Goal: Task Accomplishment & Management: Use online tool/utility

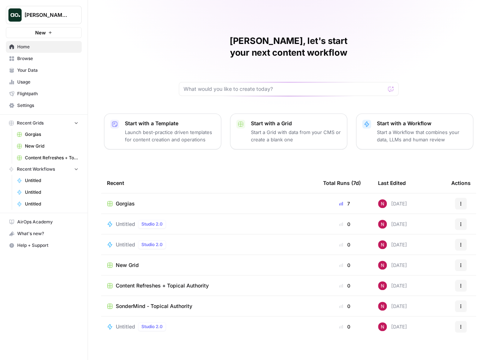
click at [38, 60] on span "Browse" at bounding box center [47, 58] width 61 height 7
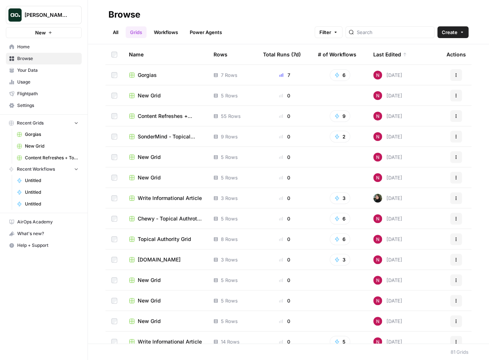
click at [160, 32] on link "Workflows" at bounding box center [165, 32] width 33 height 12
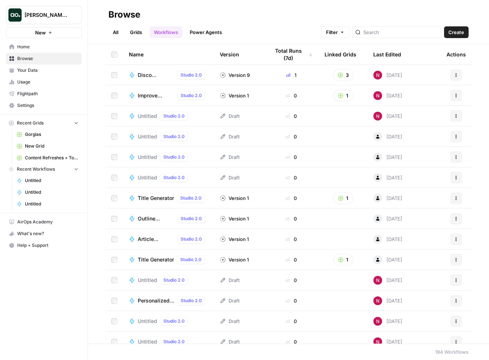
click at [456, 28] on button "Create" at bounding box center [456, 32] width 25 height 12
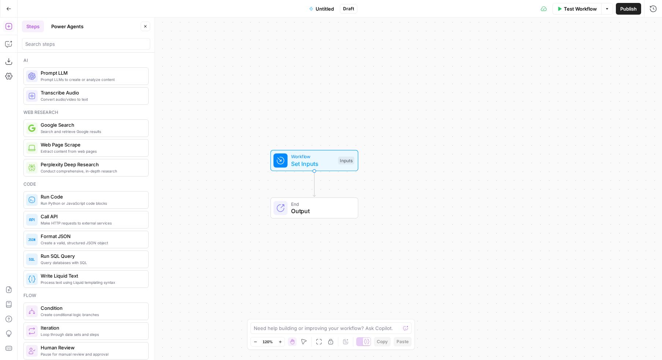
drag, startPoint x: 243, startPoint y: 122, endPoint x: 304, endPoint y: 117, distance: 61.4
click at [304, 117] on div "Workflow Set Inputs Inputs End Output" at bounding box center [340, 189] width 645 height 343
click at [207, 84] on div "Workflow Set Inputs Inputs End Output" at bounding box center [340, 189] width 645 height 343
click at [10, 43] on icon "button" at bounding box center [8, 43] width 7 height 7
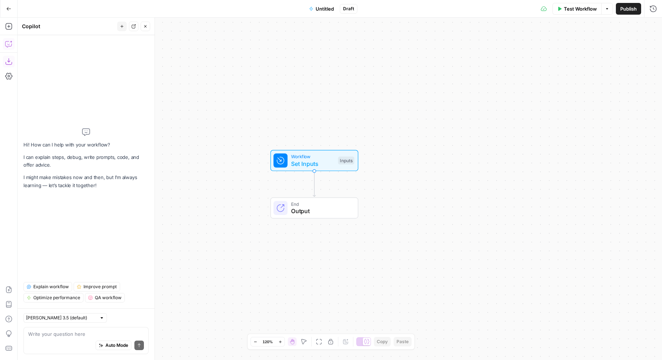
click at [52, 335] on textarea at bounding box center [86, 333] width 116 height 7
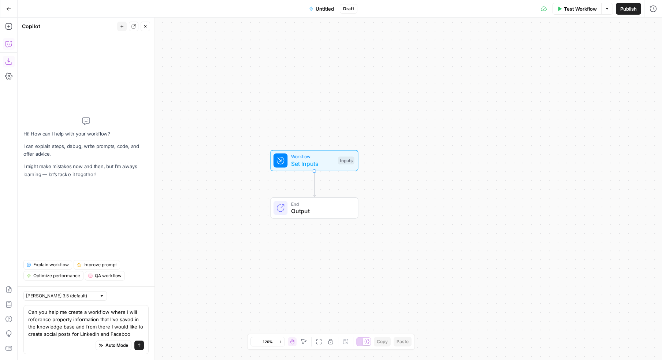
type textarea "Can you help me create a workflow where I will reference property information t…"
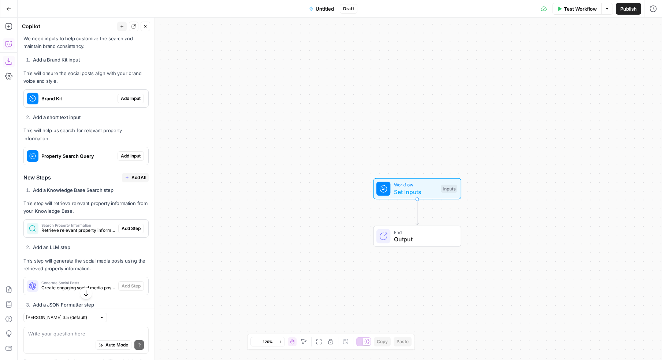
scroll to position [232, 0]
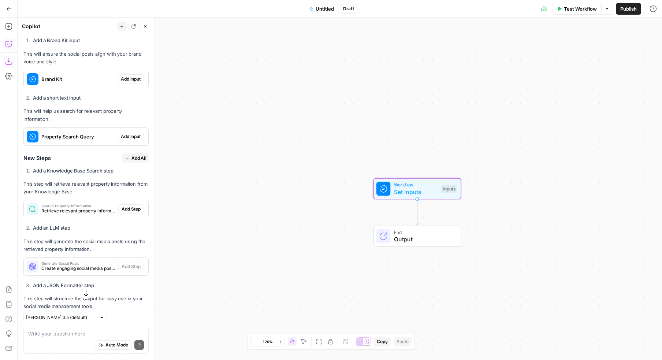
click at [129, 78] on span "Add Input" at bounding box center [131, 79] width 20 height 7
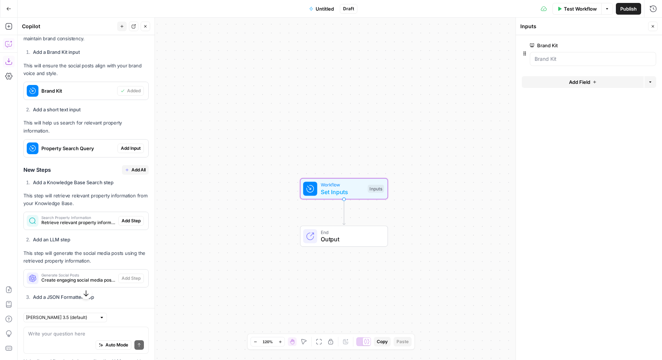
scroll to position [244, 0]
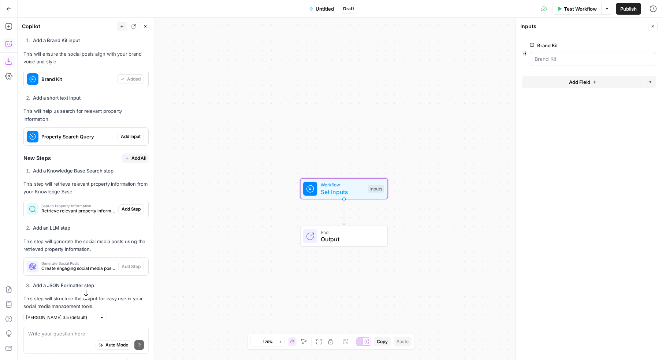
click at [131, 133] on span "Add Input" at bounding box center [131, 136] width 20 height 7
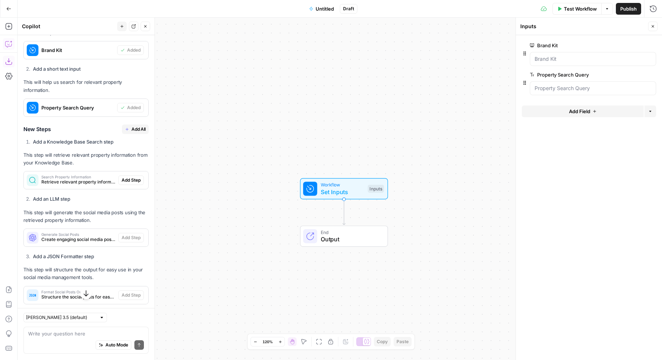
click at [133, 126] on span "Add All" at bounding box center [139, 129] width 14 height 7
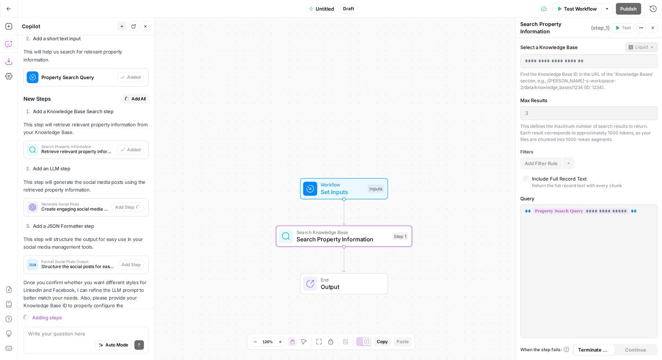
scroll to position [309, 0]
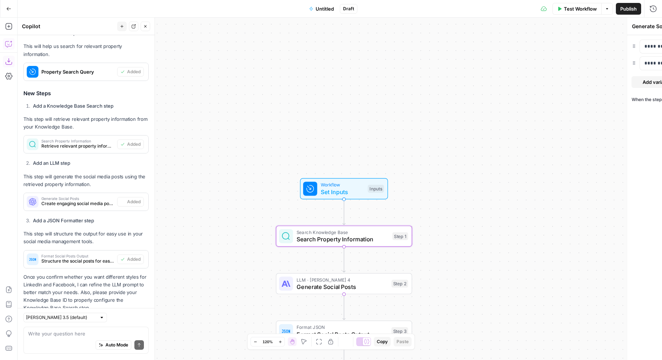
type textarea "Format Social Posts Output"
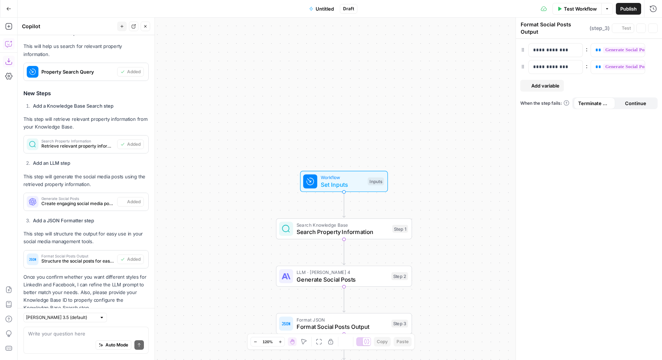
scroll to position [320, 0]
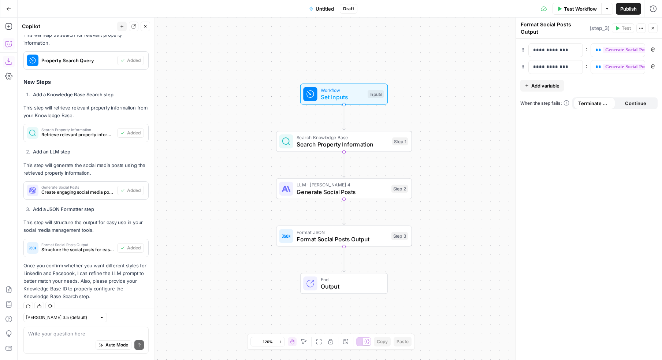
click at [435, 214] on div "Workflow Set Inputs Inputs Search Knowledge Base Search Property Information St…" at bounding box center [340, 189] width 645 height 343
click at [361, 188] on span "Generate Social Posts" at bounding box center [342, 192] width 91 height 9
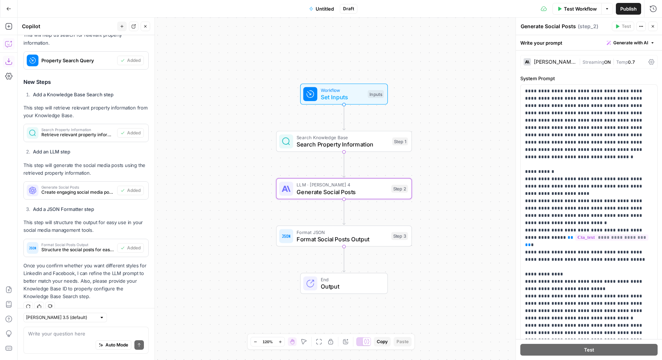
click at [489, 63] on div "Claude Sonnet 4" at bounding box center [555, 61] width 42 height 5
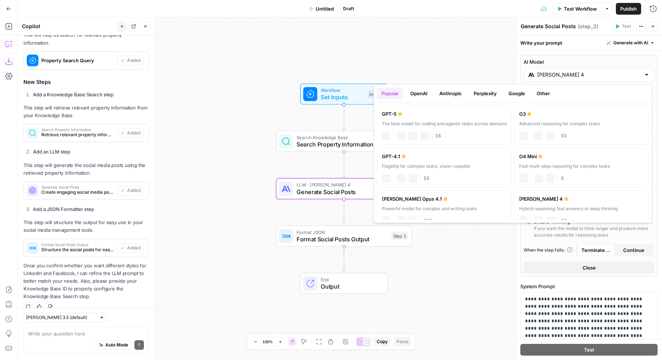
click at [489, 77] on input "Claude Sonnet 4" at bounding box center [590, 74] width 104 height 7
click at [422, 93] on button "OpenAI" at bounding box center [419, 94] width 26 height 12
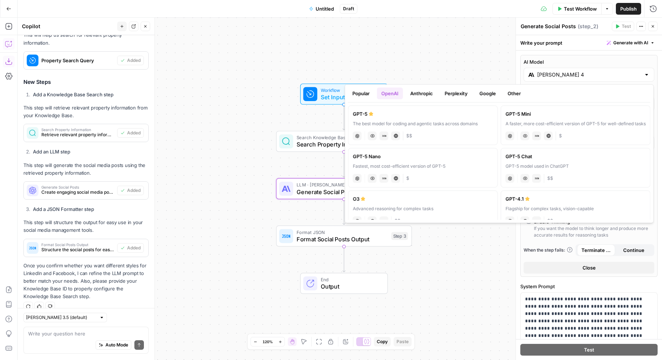
click at [427, 94] on button "Anthropic" at bounding box center [422, 94] width 32 height 12
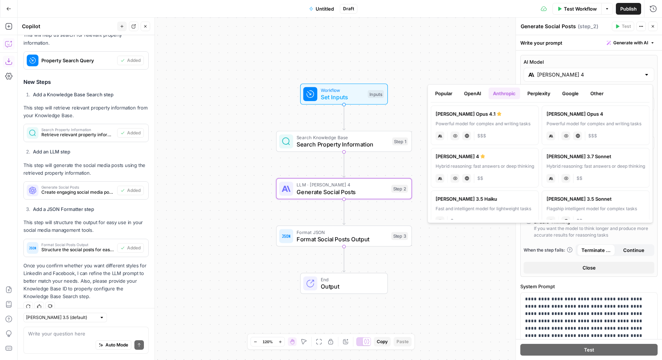
click at [489, 95] on button "Perplexity" at bounding box center [539, 94] width 32 height 12
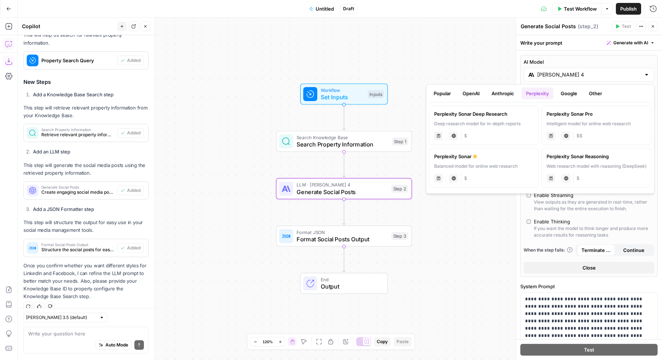
click at [469, 95] on button "OpenAI" at bounding box center [471, 94] width 26 height 12
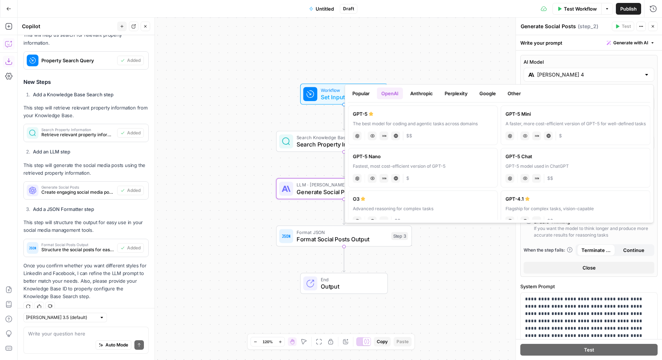
click at [429, 92] on button "Anthropic" at bounding box center [422, 94] width 32 height 12
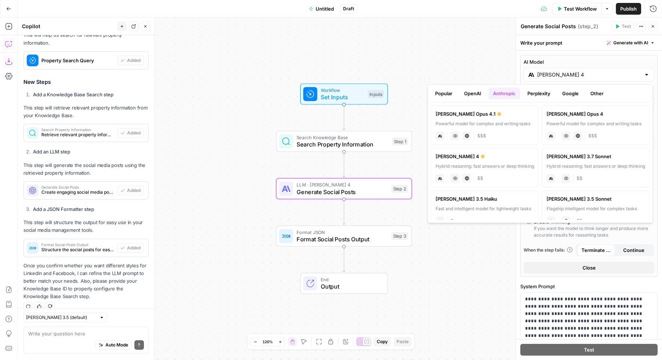
click at [489, 93] on button "Perplexity" at bounding box center [539, 94] width 32 height 12
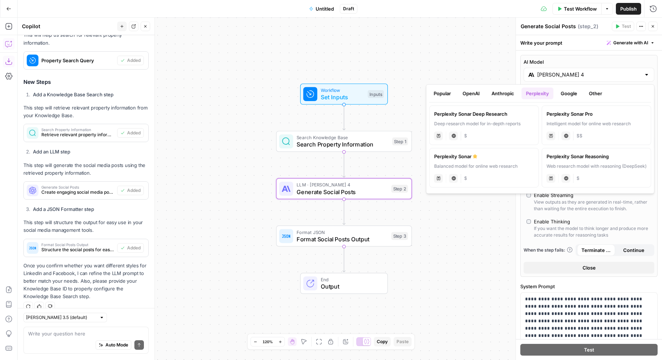
click at [436, 94] on button "Popular" at bounding box center [442, 94] width 26 height 12
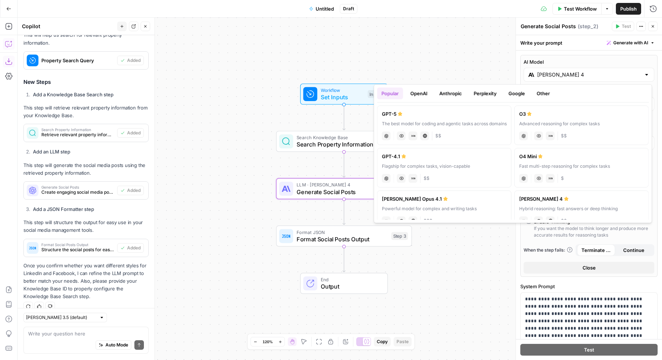
click at [428, 55] on div "Workflow Set Inputs Inputs Search Knowledge Base Search Property Information St…" at bounding box center [340, 189] width 645 height 343
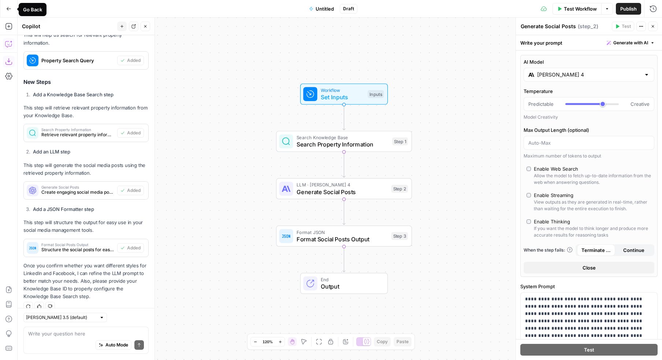
click at [8, 8] on icon "button" at bounding box center [8, 8] width 5 height 5
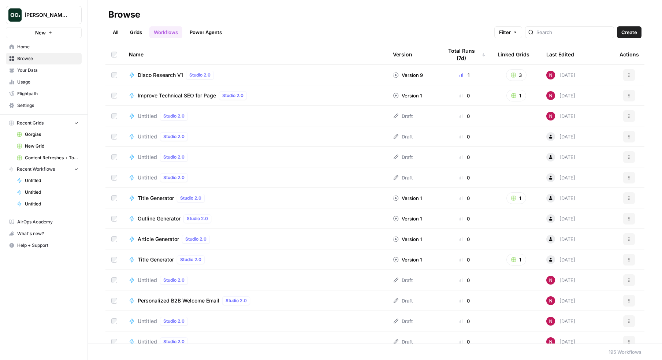
click at [134, 33] on link "Grids" at bounding box center [136, 32] width 21 height 12
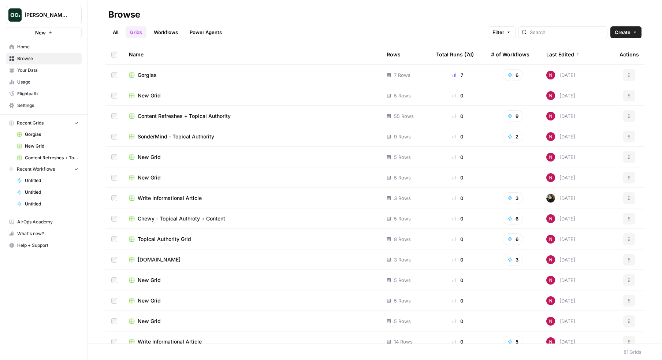
click at [152, 76] on span "Gorgias" at bounding box center [147, 74] width 19 height 7
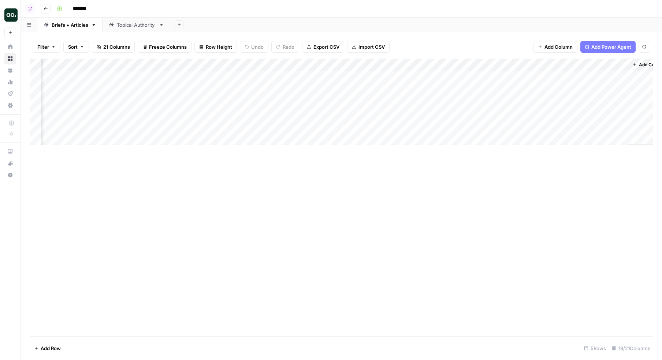
scroll to position [0, 682]
click at [335, 75] on div "Add Column" at bounding box center [342, 102] width 624 height 86
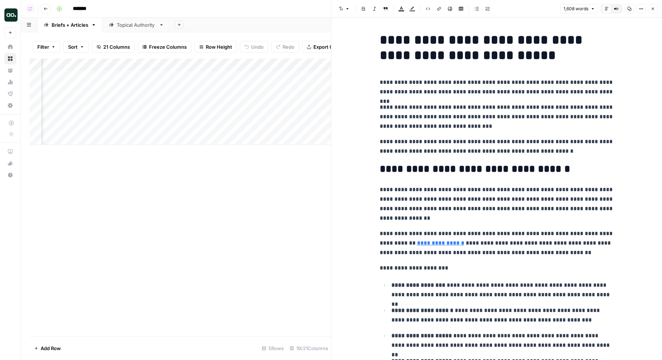
click at [311, 55] on div "Filter Sort 21 Columns Freeze Columns Row Height Undo Redo Export CSV Import CS…" at bounding box center [181, 46] width 302 height 23
click at [489, 9] on icon "button" at bounding box center [653, 9] width 4 height 4
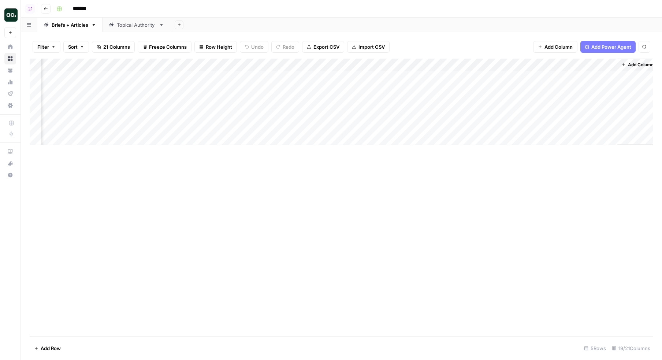
scroll to position [0, 673]
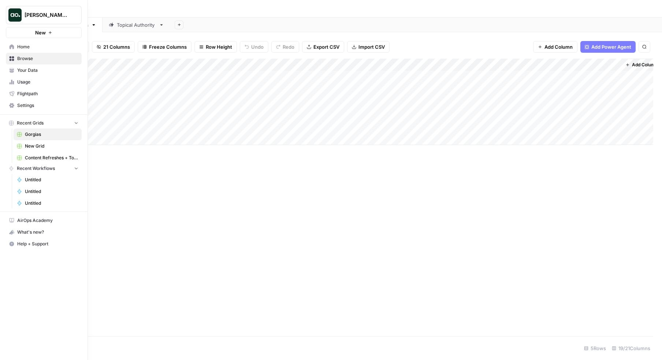
click at [11, 48] on icon at bounding box center [11, 46] width 5 height 5
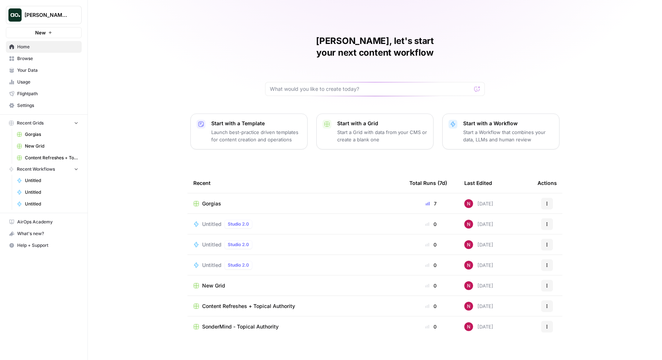
click at [489, 129] on p "Start a Workflow that combines your data, LLMs and human review" at bounding box center [509, 136] width 90 height 15
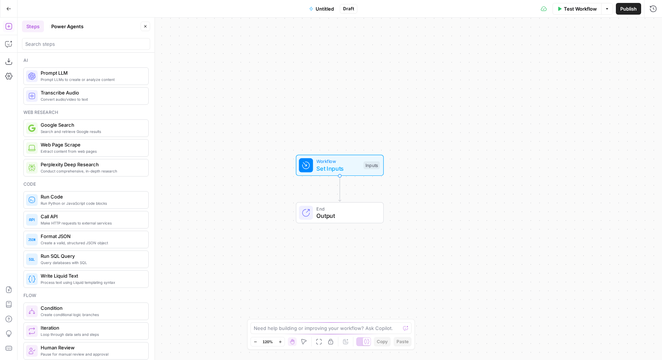
click at [69, 26] on button "Power Agents" at bounding box center [67, 27] width 41 height 12
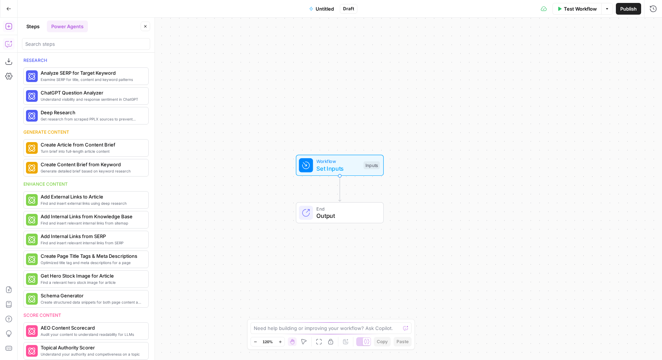
click at [9, 47] on icon "button" at bounding box center [8, 43] width 7 height 7
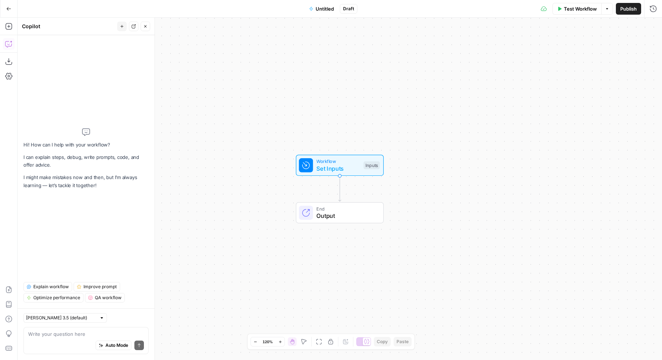
click at [83, 333] on textarea at bounding box center [86, 333] width 116 height 7
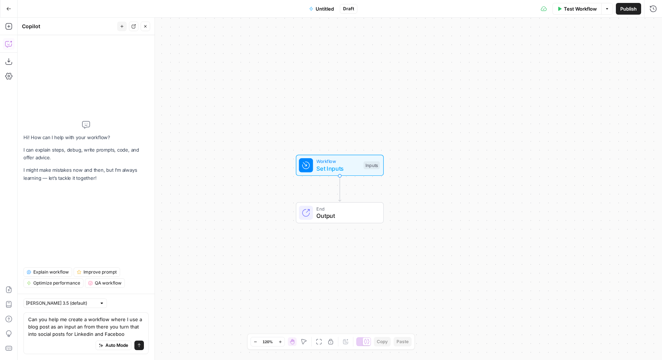
type textarea "Can you help me create a workflow where I use a blog post as an input an from t…"
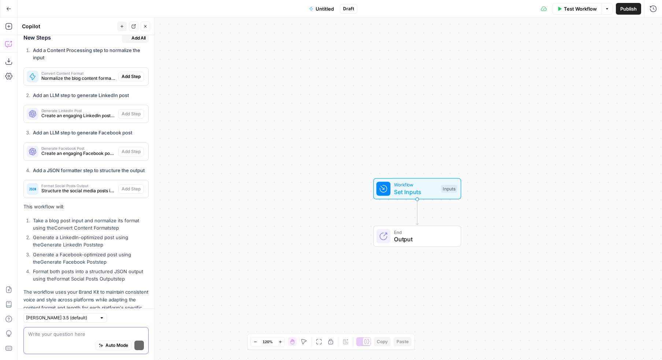
scroll to position [276, 0]
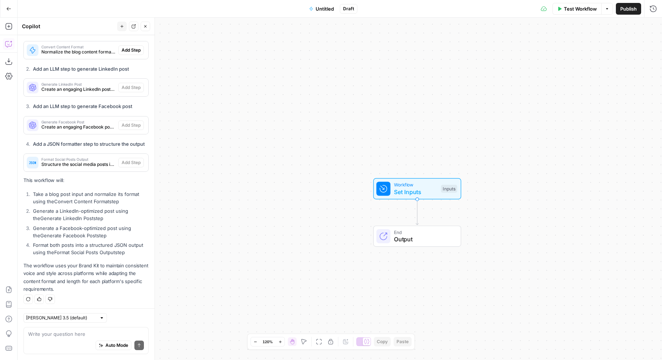
click at [10, 10] on icon "button" at bounding box center [8, 8] width 5 height 5
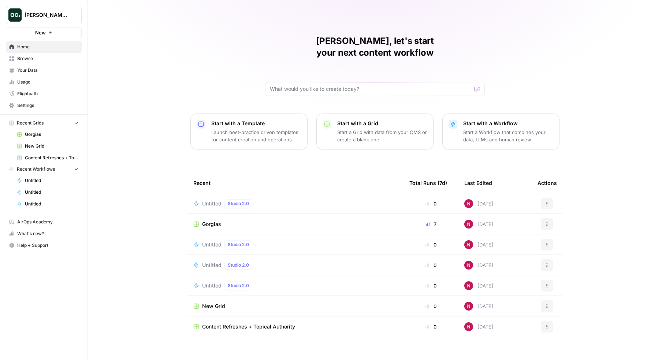
click at [38, 61] on span "Browse" at bounding box center [47, 58] width 61 height 7
click at [489, 129] on p "Start a Workflow that combines your data, LLMs and human review" at bounding box center [509, 136] width 90 height 15
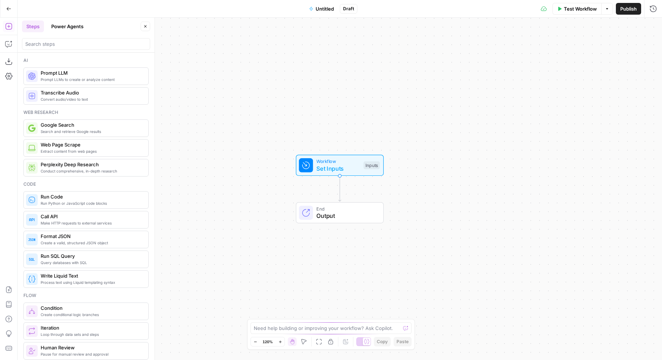
click at [67, 25] on button "Power Agents" at bounding box center [67, 27] width 41 height 12
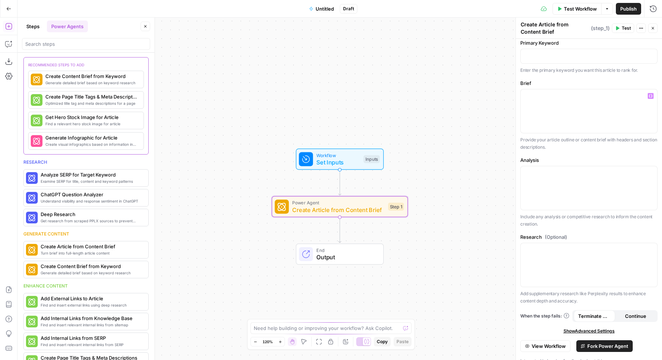
scroll to position [49, 0]
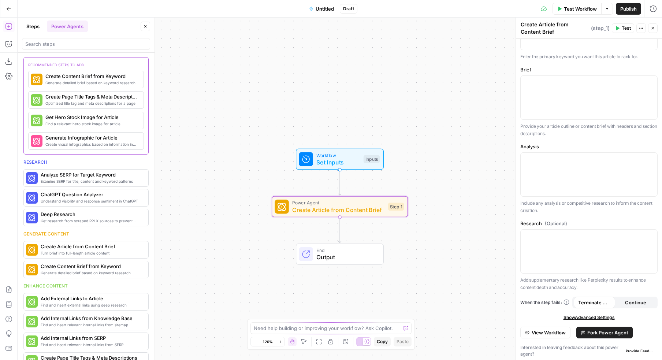
click at [489, 330] on button "Fork Power Agent" at bounding box center [605, 333] width 56 height 12
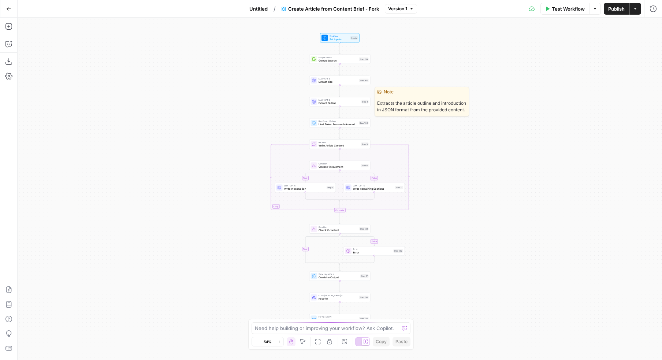
click at [325, 103] on span "Extract Outline" at bounding box center [339, 103] width 41 height 4
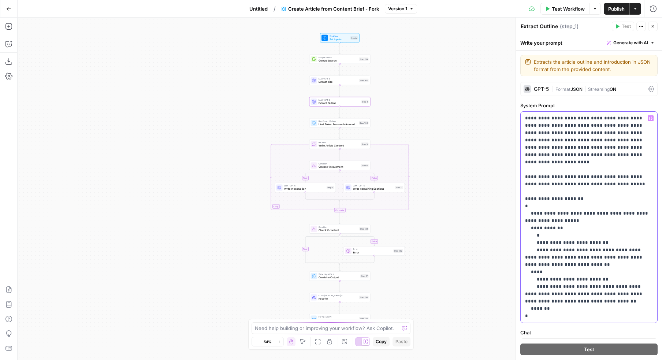
click at [489, 130] on p "**********" at bounding box center [589, 217] width 128 height 205
click at [489, 159] on p "**********" at bounding box center [589, 217] width 128 height 205
click at [446, 88] on div "true false false true Workflow Set Inputs Inputs Google Search Google Search St…" at bounding box center [340, 189] width 645 height 343
click at [6, 11] on icon "button" at bounding box center [8, 8] width 5 height 5
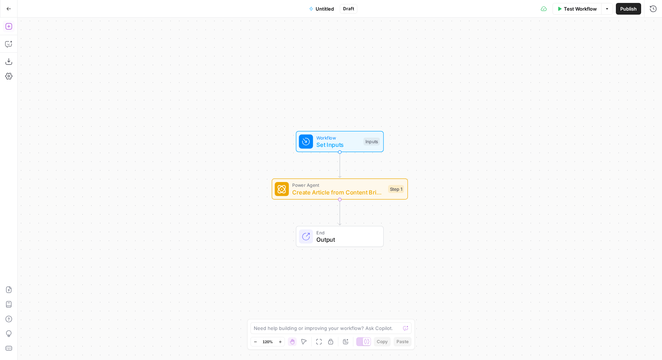
click at [11, 26] on icon "button" at bounding box center [8, 26] width 7 height 7
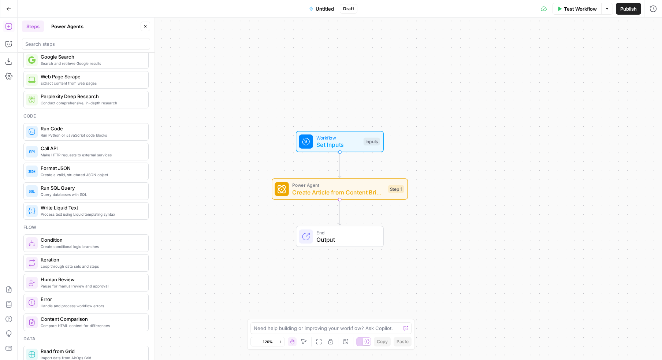
scroll to position [69, 0]
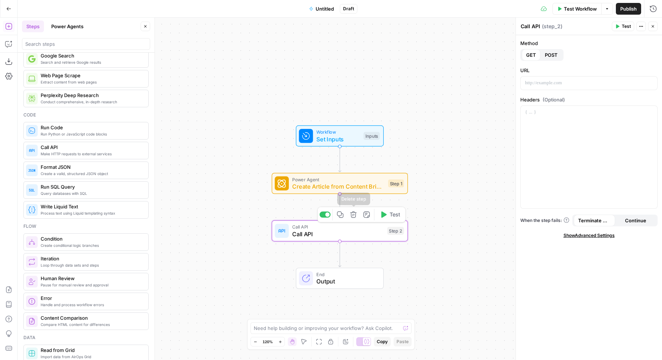
click at [354, 217] on icon "button" at bounding box center [353, 214] width 6 height 6
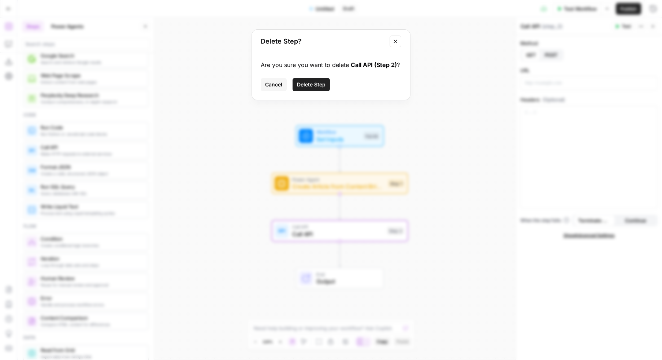
click at [312, 85] on span "Delete Step" at bounding box center [311, 84] width 29 height 7
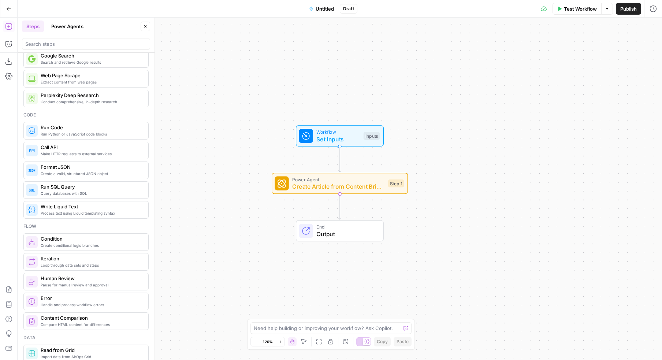
click at [328, 95] on div "Workflow Set Inputs Inputs Power Agent Create Article from Content Brief - Fork…" at bounding box center [340, 189] width 645 height 343
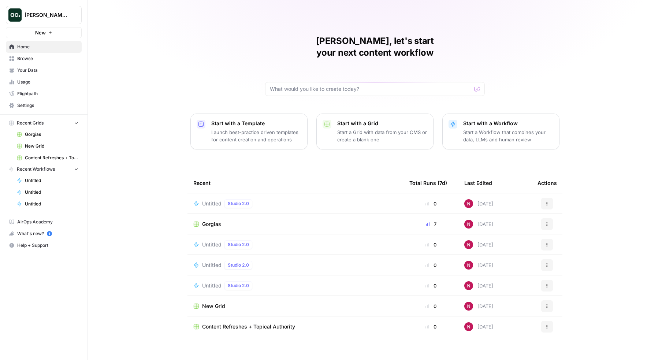
click at [37, 59] on span "Browse" at bounding box center [47, 58] width 61 height 7
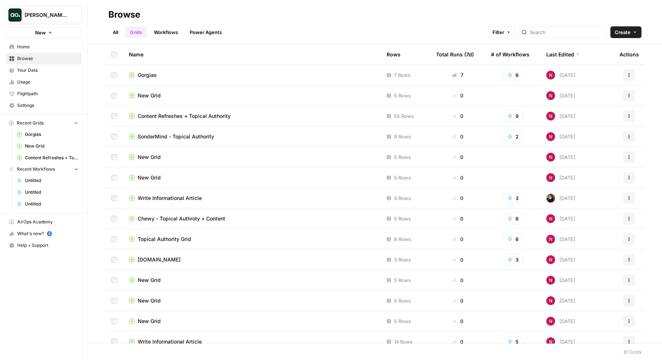
click at [155, 73] on span "Gorgias" at bounding box center [147, 74] width 19 height 7
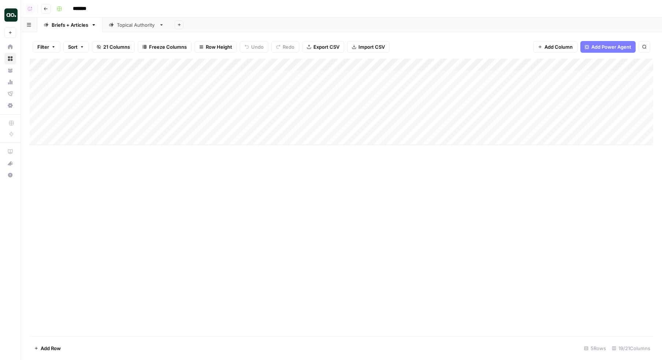
click at [139, 65] on div "Add Column" at bounding box center [342, 102] width 624 height 86
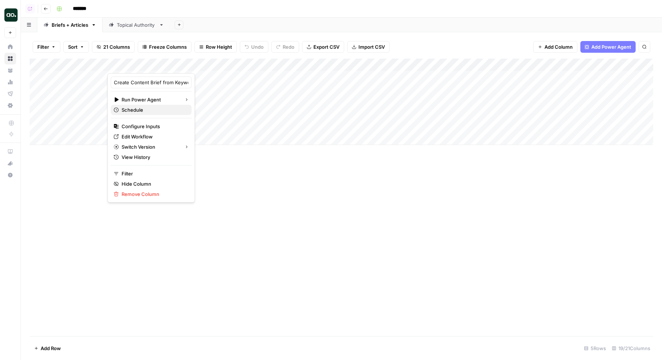
click at [141, 108] on span "Schedule" at bounding box center [154, 109] width 64 height 7
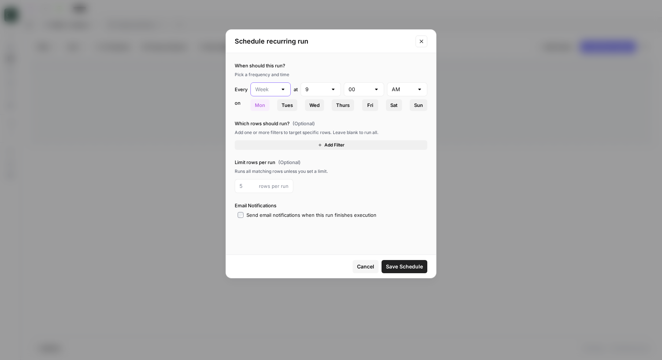
click at [273, 88] on input "text" at bounding box center [266, 89] width 22 height 7
type input "Week"
click at [319, 146] on icon "button" at bounding box center [320, 145] width 4 height 4
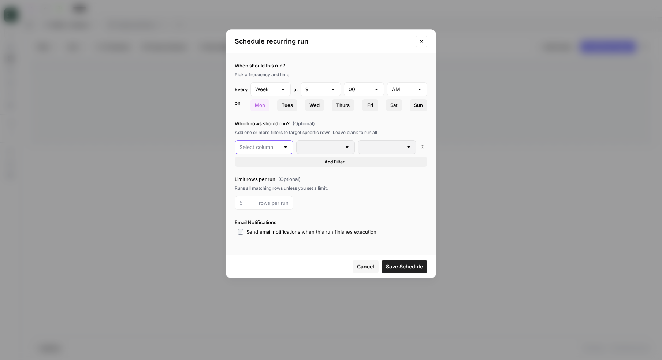
click at [268, 147] on input "text" at bounding box center [260, 147] width 40 height 7
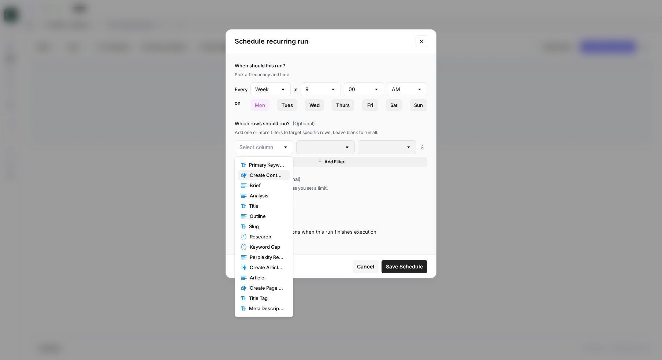
click at [276, 176] on span "Create Content Brief from Keyword - Fork" at bounding box center [267, 174] width 34 height 7
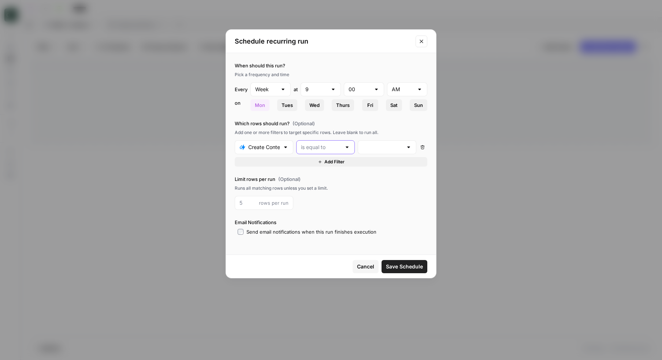
click at [324, 144] on input "text" at bounding box center [321, 147] width 40 height 7
type input "is equal to"
click at [380, 147] on input "text" at bounding box center [383, 147] width 40 height 7
click at [326, 189] on div "Runs all matching rows unless you set a limit." at bounding box center [331, 188] width 193 height 7
click at [424, 147] on icon "button" at bounding box center [423, 147] width 4 height 4
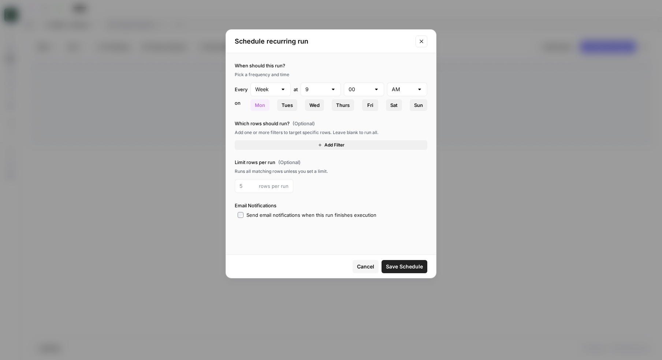
click at [424, 41] on icon "Close modal" at bounding box center [422, 41] width 6 height 6
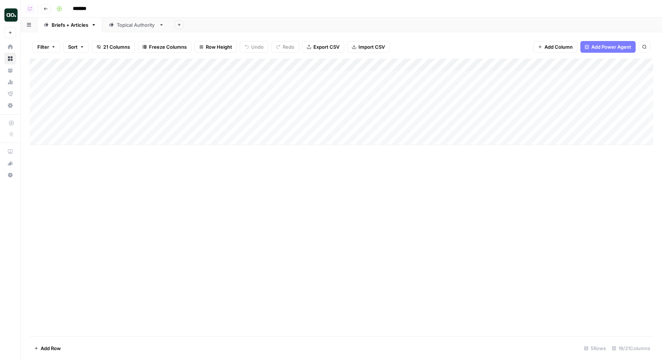
click at [375, 24] on div "Add Sheet" at bounding box center [416, 25] width 492 height 15
click at [134, 65] on div "Add Column" at bounding box center [342, 102] width 624 height 86
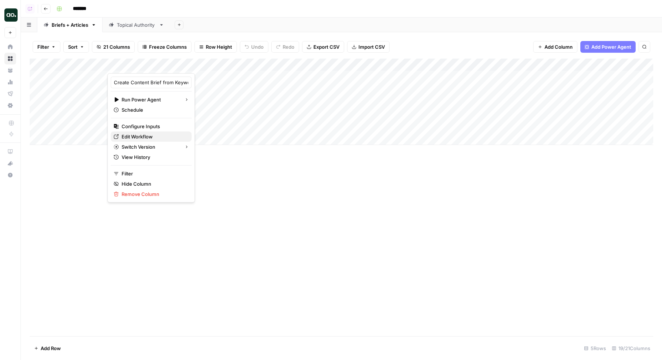
click at [134, 134] on span "Edit Workflow" at bounding box center [154, 136] width 64 height 7
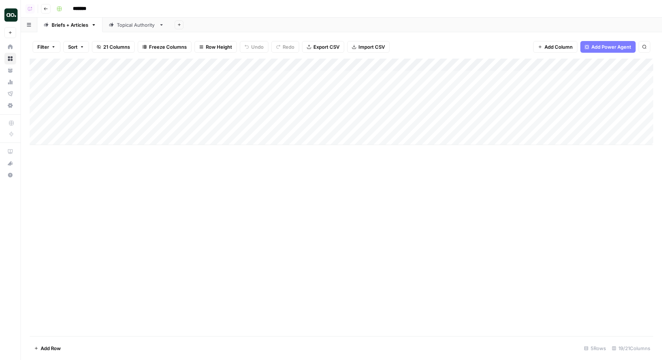
click at [596, 49] on span "Add Power Agent" at bounding box center [612, 46] width 40 height 7
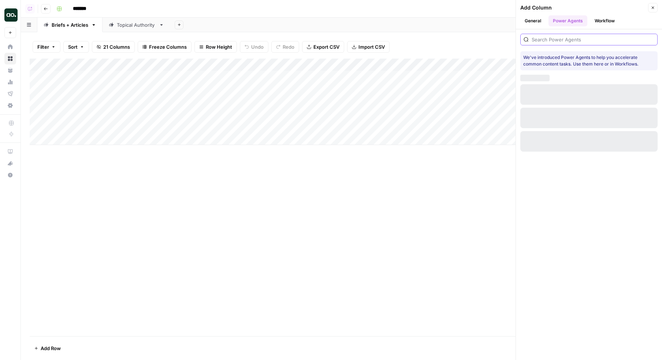
click at [577, 41] on input "search" at bounding box center [593, 39] width 123 height 7
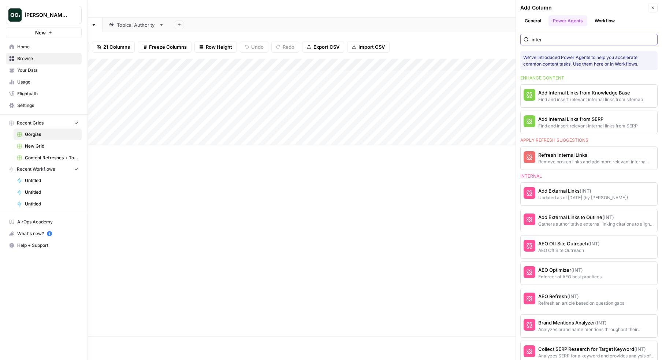
type input "inter"
click at [16, 69] on link "Your Data" at bounding box center [44, 70] width 76 height 12
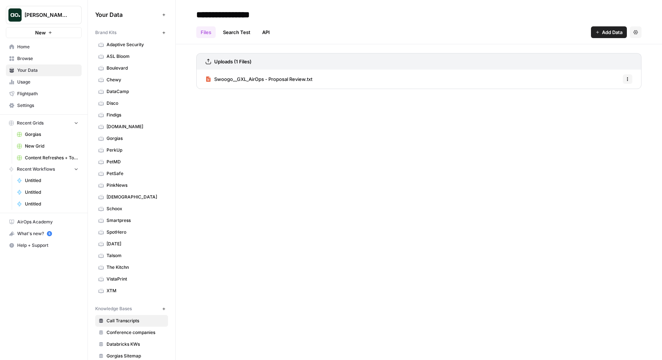
scroll to position [27, 0]
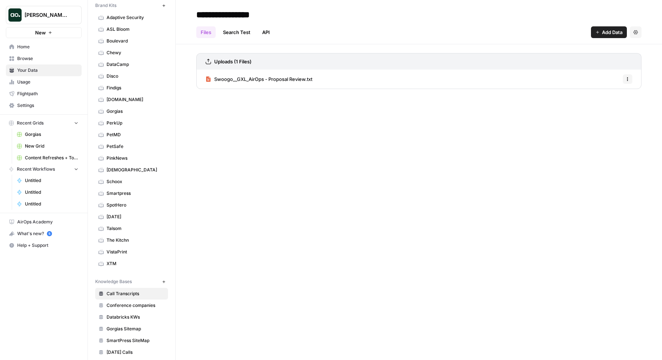
click at [597, 34] on icon "button" at bounding box center [598, 32] width 4 height 4
click at [579, 59] on span "Web Scrape" at bounding box center [584, 59] width 67 height 7
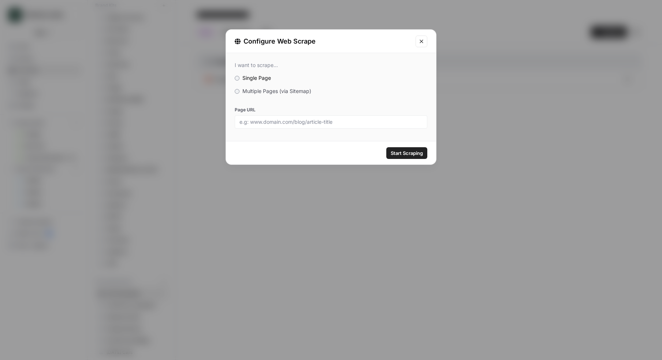
click at [239, 88] on label "Multiple Pages (via Sitemap)" at bounding box center [331, 91] width 193 height 7
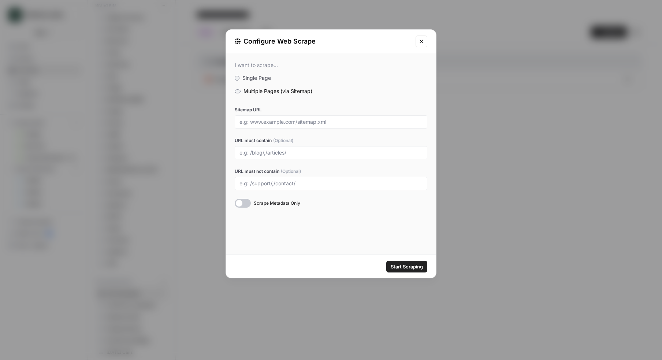
click at [126, 74] on div "Configure Web Scrape I want to scrape... Single Page Multiple Pages (via Sitema…" at bounding box center [331, 180] width 662 height 360
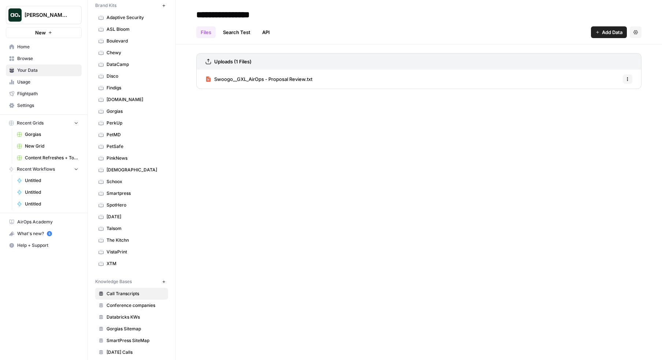
click at [32, 102] on span "Settings" at bounding box center [47, 105] width 61 height 7
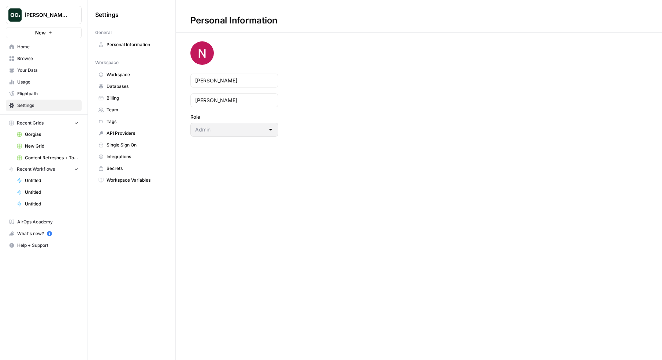
click at [123, 156] on span "Integrations" at bounding box center [136, 157] width 58 height 7
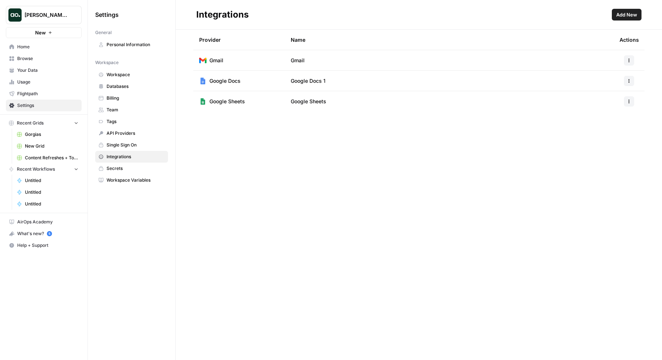
click at [33, 59] on span "Browse" at bounding box center [47, 58] width 61 height 7
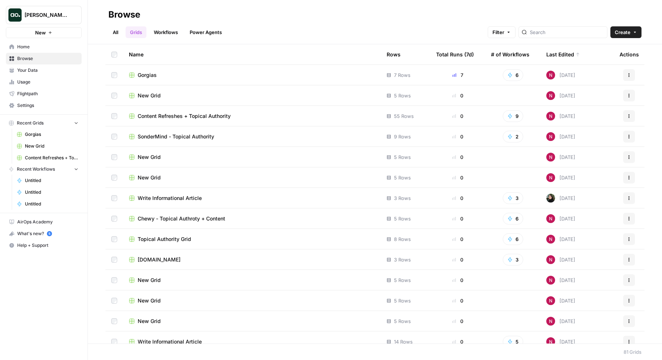
click at [151, 74] on span "Gorgias" at bounding box center [147, 74] width 19 height 7
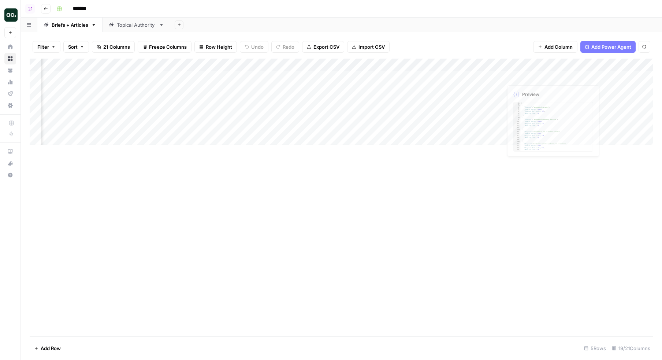
scroll to position [0, 376]
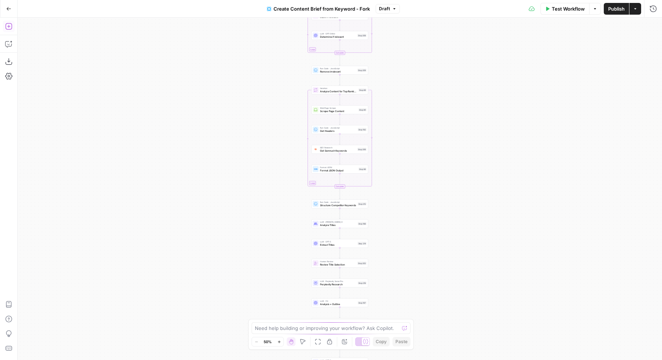
click at [9, 27] on icon "button" at bounding box center [8, 26] width 7 height 7
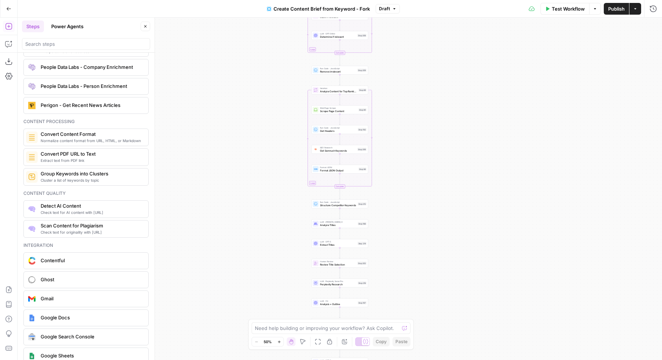
scroll to position [1271, 0]
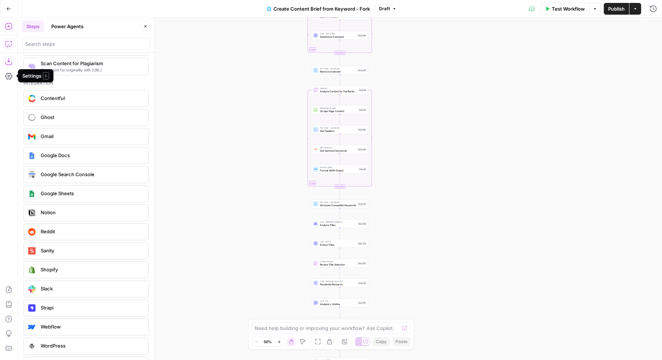
click at [7, 12] on button "Go Back" at bounding box center [8, 8] width 13 height 13
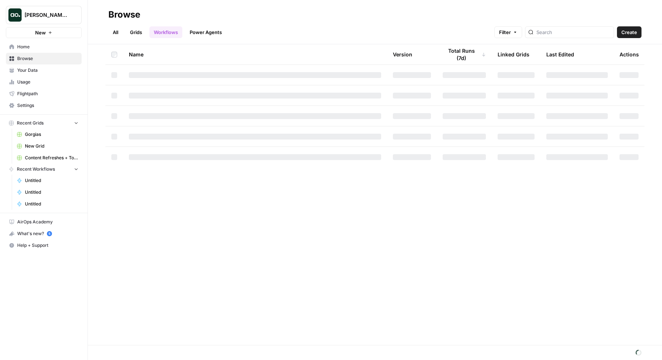
click at [28, 103] on span "Settings" at bounding box center [47, 105] width 61 height 7
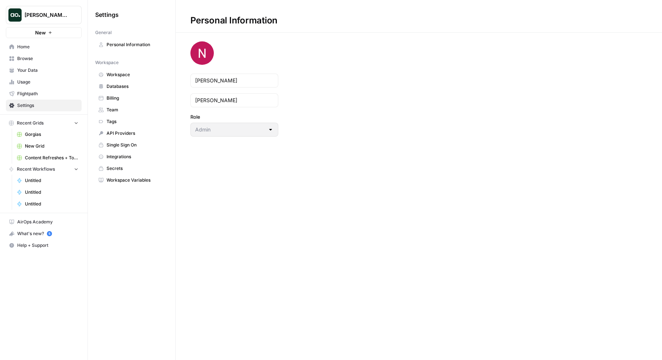
click at [125, 156] on span "Integrations" at bounding box center [136, 157] width 58 height 7
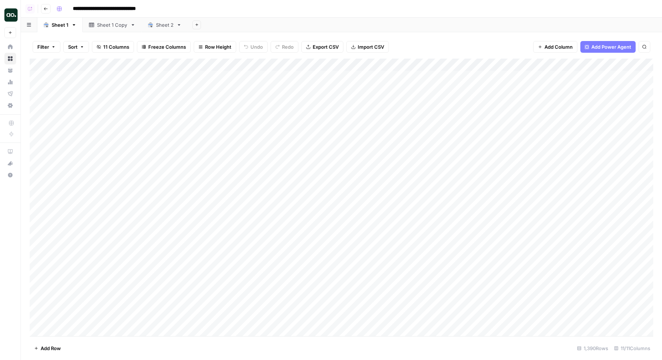
scroll to position [0, 254]
click at [372, 61] on div "Add Column" at bounding box center [342, 198] width 624 height 278
click at [372, 114] on span "Schedule" at bounding box center [391, 115] width 64 height 7
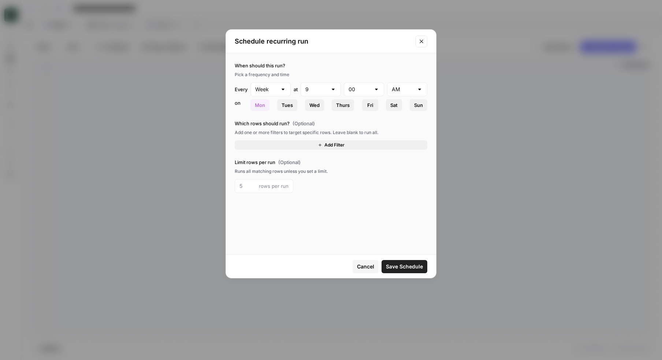
click at [317, 144] on button "Add Filter" at bounding box center [331, 145] width 193 height 10
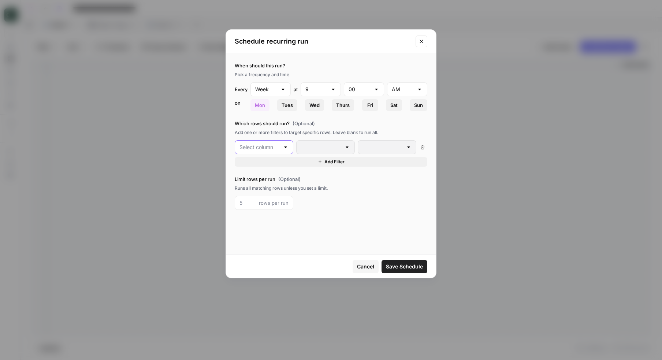
click at [271, 145] on input "text" at bounding box center [260, 147] width 40 height 7
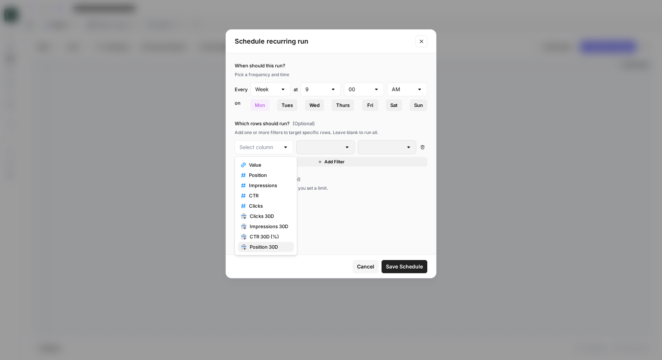
click at [270, 248] on span "Position 30D" at bounding box center [269, 246] width 38 height 7
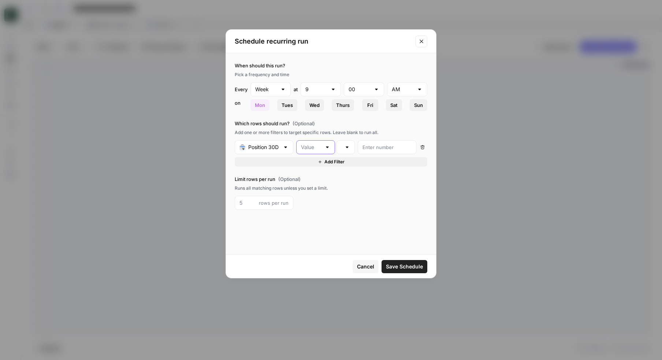
click at [314, 144] on input "text" at bounding box center [311, 147] width 21 height 7
click at [319, 173] on span "Change" at bounding box center [322, 174] width 39 height 7
type input "Change"
click at [344, 148] on div at bounding box center [347, 147] width 6 height 7
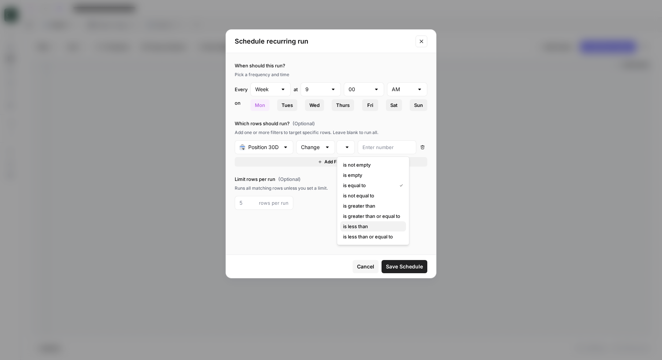
click at [371, 224] on span "is less than" at bounding box center [371, 226] width 57 height 7
click at [377, 148] on input "number" at bounding box center [387, 147] width 49 height 7
type input "0"
click at [391, 185] on div "Runs all matching rows unless you set a limit." at bounding box center [331, 188] width 193 height 7
click at [423, 38] on icon "Close modal" at bounding box center [422, 41] width 6 height 6
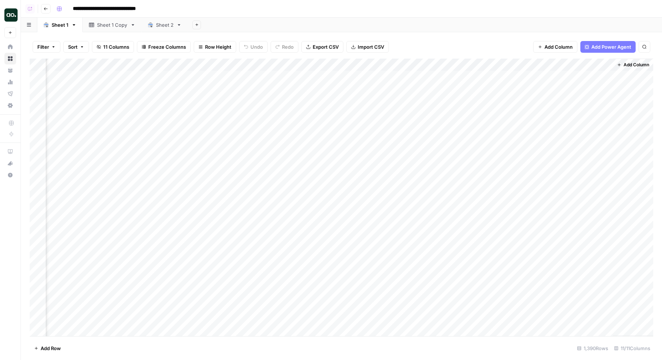
click at [423, 38] on div "Filter Sort 11 Columns Freeze Columns Row Height Undo Redo Export CSV Import CS…" at bounding box center [342, 46] width 624 height 23
click at [428, 10] on div "**********" at bounding box center [354, 9] width 602 height 12
click at [277, 66] on div "Add Column" at bounding box center [342, 102] width 624 height 86
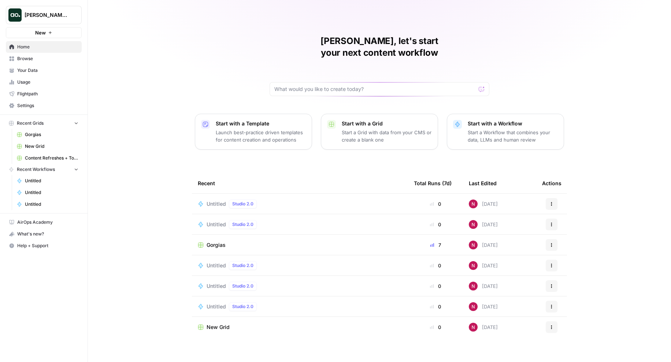
click at [39, 71] on span "Your Data" at bounding box center [47, 70] width 61 height 7
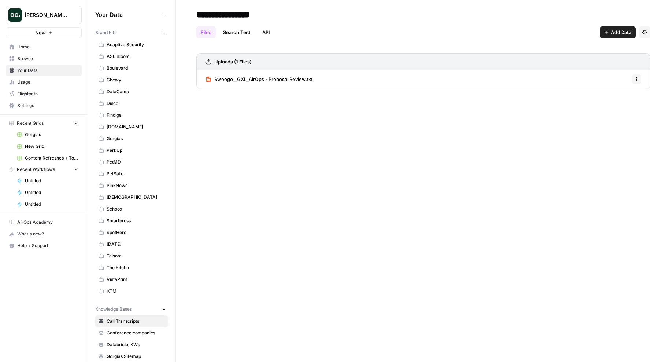
scroll to position [26, 0]
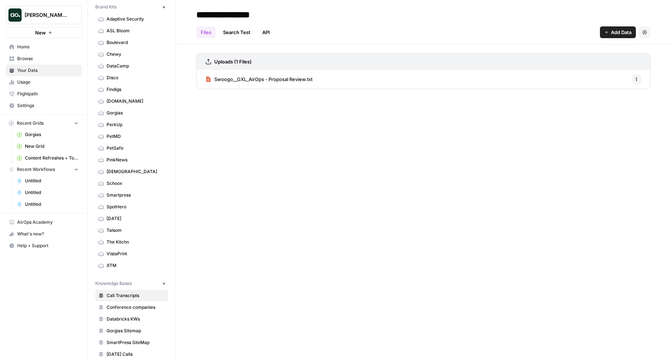
click at [163, 281] on icon "button" at bounding box center [164, 283] width 4 height 4
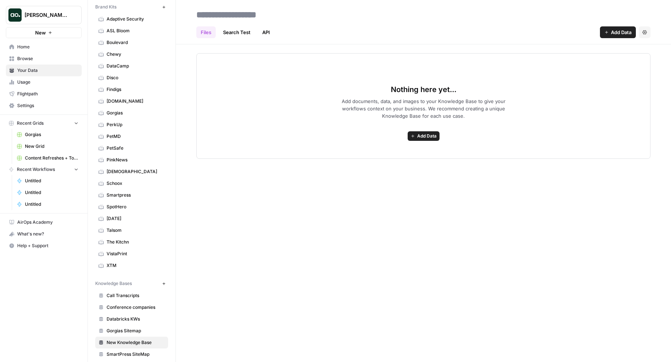
click at [46, 48] on span "Home" at bounding box center [47, 47] width 61 height 7
